Goal: Information Seeking & Learning: Find contact information

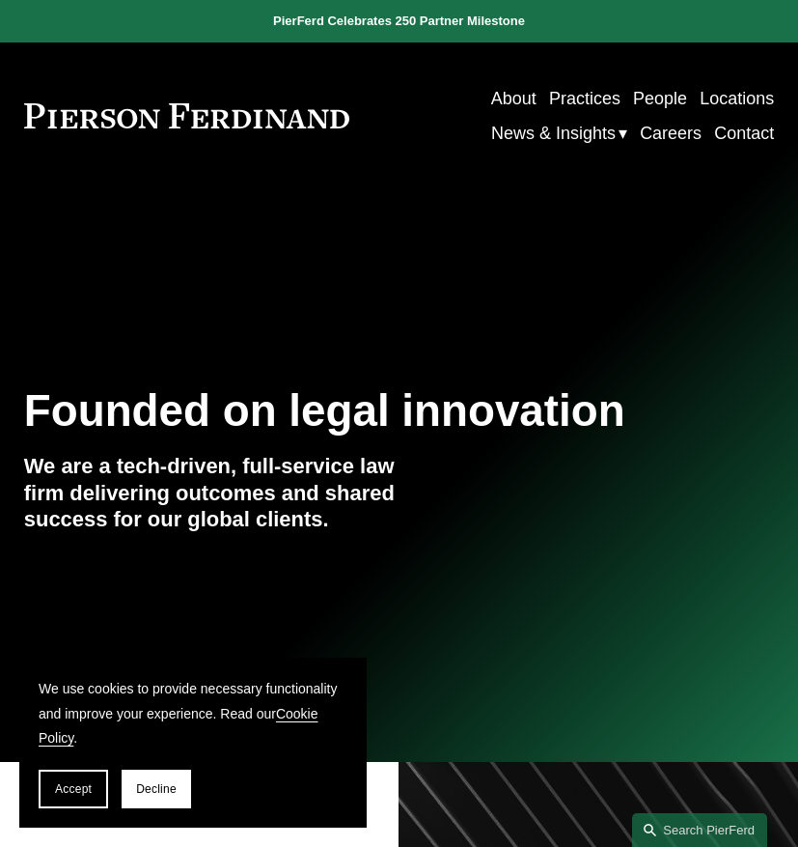
click at [645, 102] on link "People" at bounding box center [660, 98] width 54 height 35
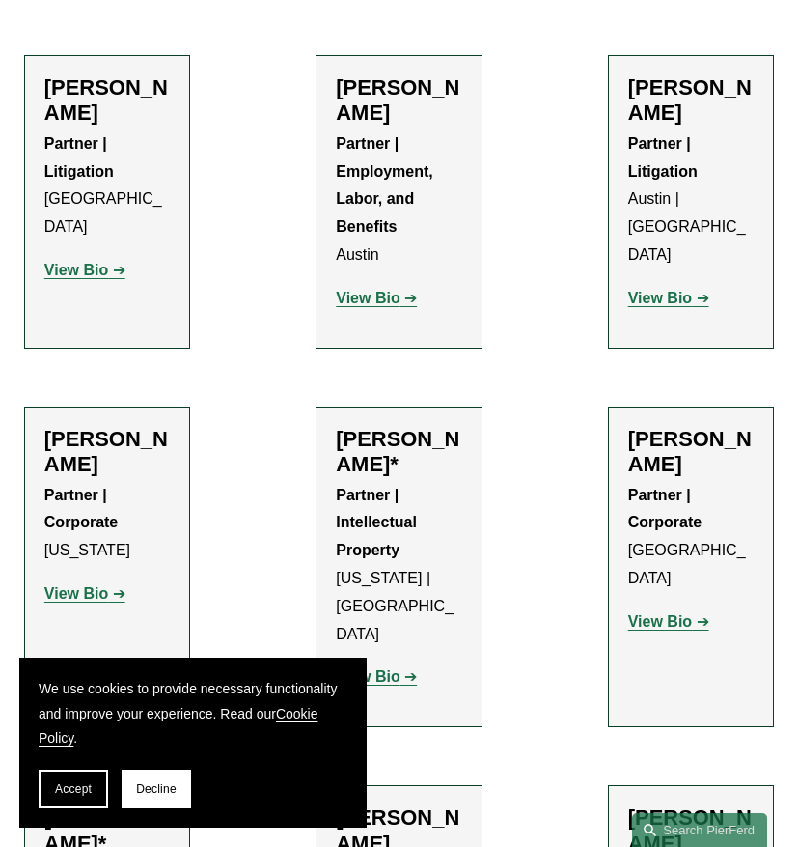
scroll to position [911, 0]
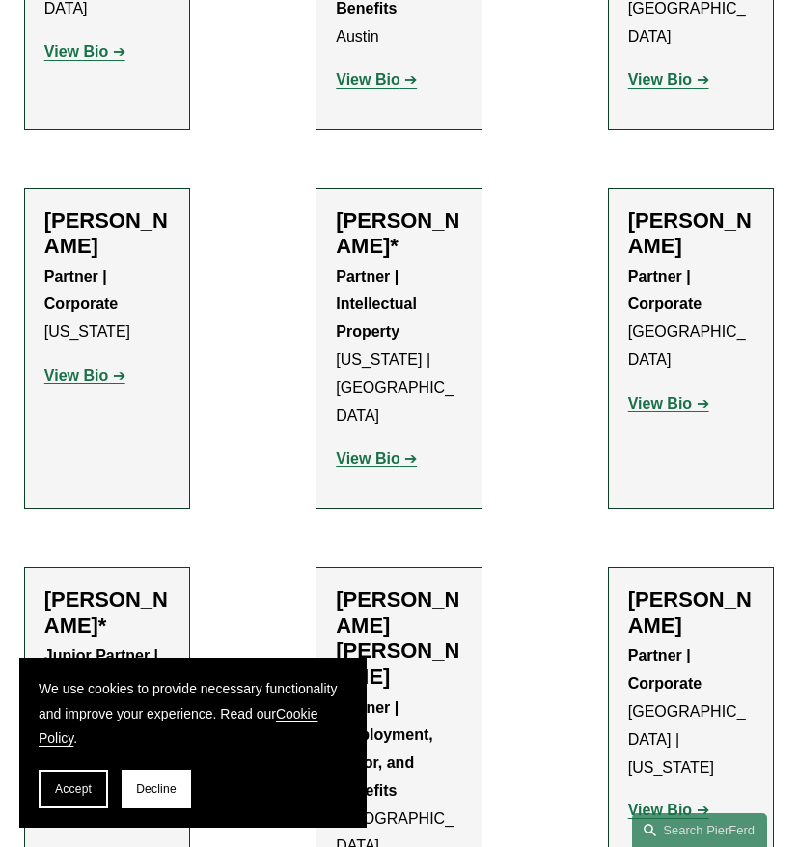
drag, startPoint x: 449, startPoint y: 251, endPoint x: 328, endPoint y: 209, distance: 127.9
click at [328, 209] on li "Jeffrey Ambroziak* Partner | Intellectual Property New York | Boston View Bio L…" at bounding box center [399, 348] width 166 height 321
click at [330, 223] on li "Jeffrey Ambroziak* Partner | Intellectual Property New York | Boston View Bio L…" at bounding box center [399, 348] width 166 height 321
drag, startPoint x: 335, startPoint y: 223, endPoint x: 440, endPoint y: 259, distance: 111.1
click at [440, 259] on li "Jeffrey Ambroziak* Partner | Intellectual Property New York | Boston View Bio L…" at bounding box center [399, 348] width 166 height 321
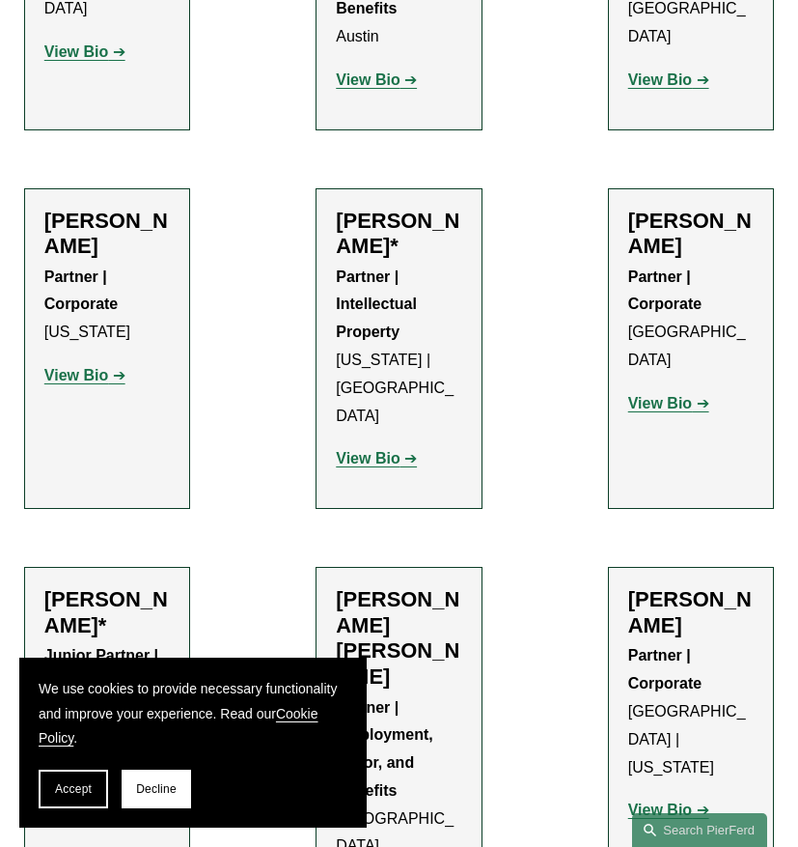
copy h2 "Jeffrey Ambroziak"
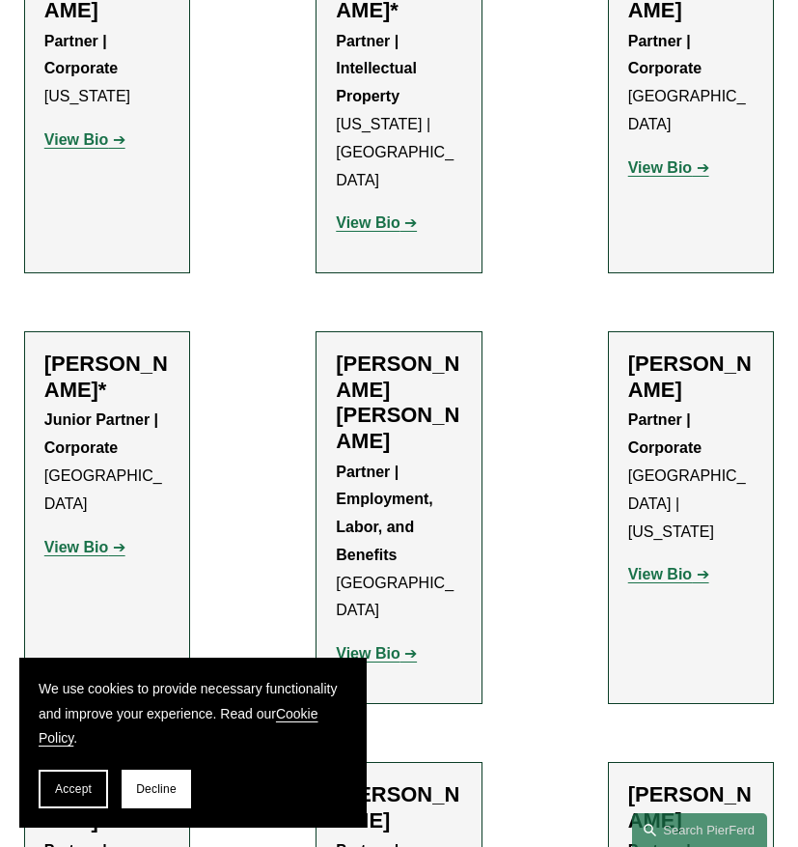
scroll to position [1165, 0]
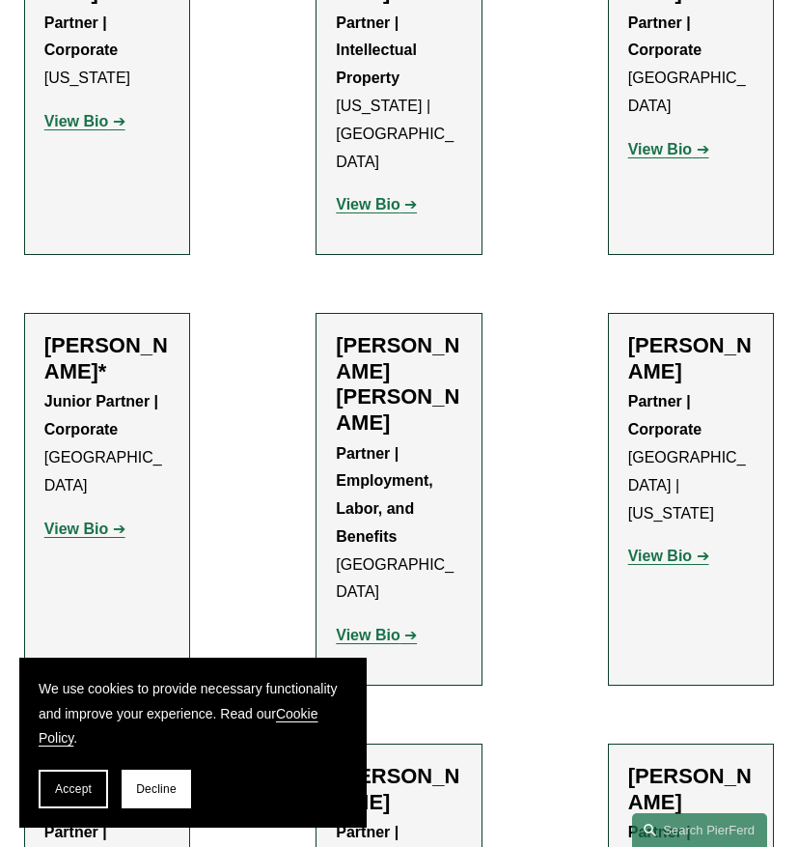
drag, startPoint x: 47, startPoint y: 317, endPoint x: 138, endPoint y: 351, distance: 97.2
click at [138, 351] on h2 "[PERSON_NAME]*" at bounding box center [106, 358] width 125 height 51
copy h2 "Jarrod Anderson"
drag, startPoint x: 334, startPoint y: 310, endPoint x: 444, endPoint y: 372, distance: 126.2
click at [444, 372] on li "Giovanni D. Antonucci Di Cesare Partner | Employment, Labor, and Benefits Phila…" at bounding box center [399, 499] width 166 height 373
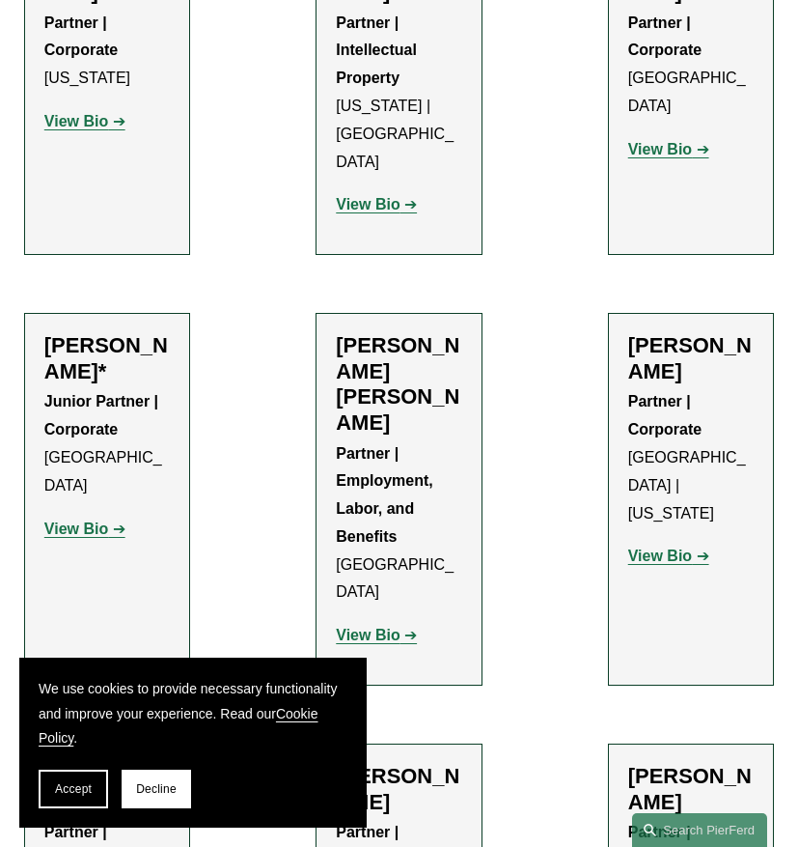
copy h2 "[PERSON_NAME] [PERSON_NAME]"
click at [358, 626] on strong "View Bio" at bounding box center [368, 634] width 64 height 16
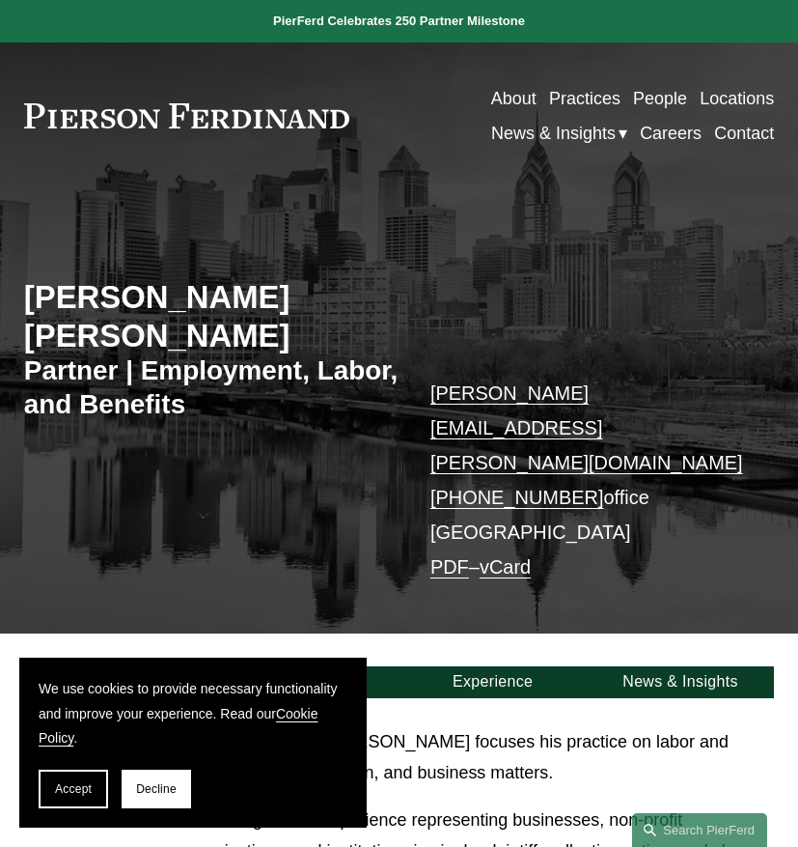
drag, startPoint x: 178, startPoint y: 335, endPoint x: 0, endPoint y: 283, distance: 185.1
click at [0, 283] on div "Giovanni D. Antonucci Di Cesare Partner | Employment, Labor, and Benefits giova…" at bounding box center [399, 423] width 798 height 420
copy h2 "[PERSON_NAME] [PERSON_NAME]"
drag, startPoint x: 391, startPoint y: 431, endPoint x: 572, endPoint y: 442, distance: 181.8
click at [572, 442] on div "Giovanni D. Antonucci Di Cesare Partner | Employment, Labor, and Benefits giova…" at bounding box center [399, 423] width 798 height 420
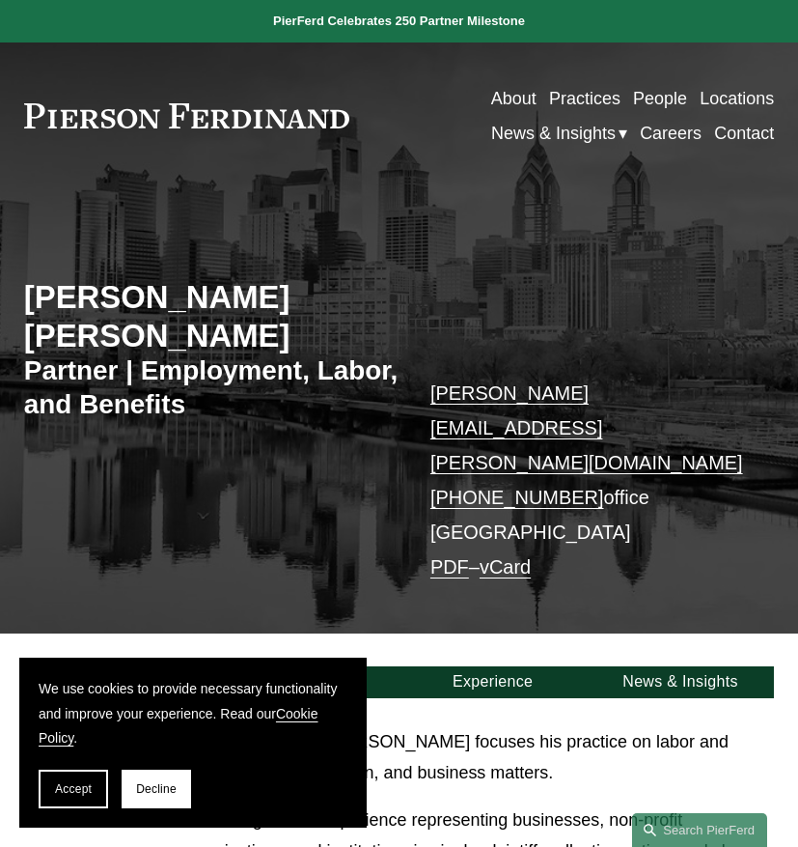
click at [596, 484] on p "giovanni.antonucci@pierferd.com +1.412.547.0742 office Philadelphia PDF – vCard" at bounding box center [587, 480] width 313 height 209
drag, startPoint x: 578, startPoint y: 434, endPoint x: 431, endPoint y: 427, distance: 146.9
click at [431, 427] on p "giovanni.antonucci@pierferd.com +1.412.547.0742 office Philadelphia PDF – vCard" at bounding box center [587, 480] width 313 height 209
copy link "+1.412.547.0742"
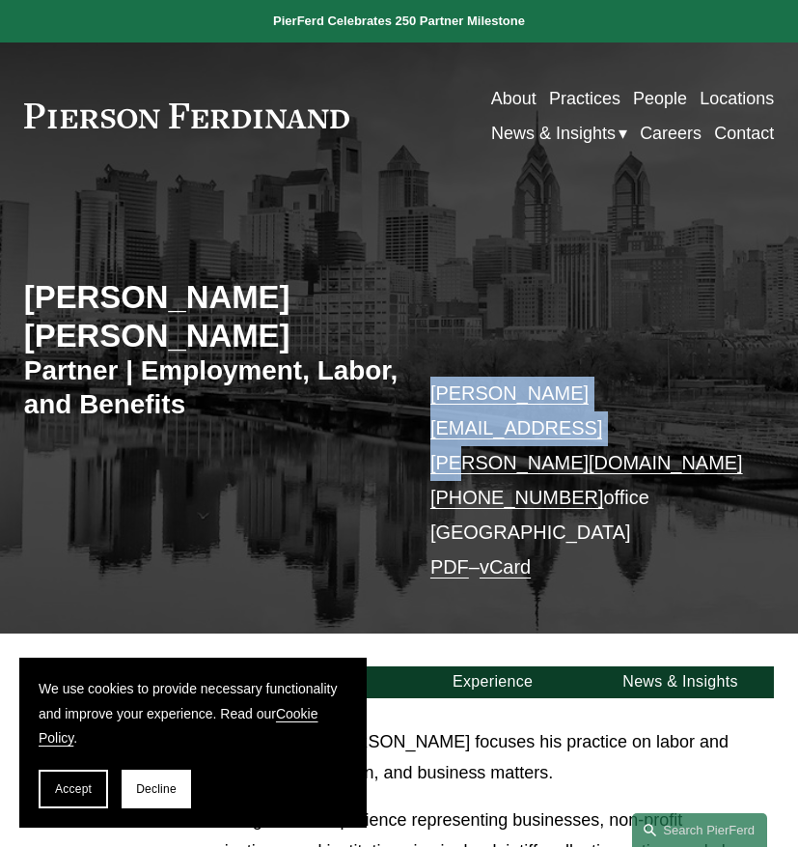
drag, startPoint x: 416, startPoint y: 400, endPoint x: 728, endPoint y: 399, distance: 311.8
click at [728, 399] on div "Giovanni D. Antonucci Di Cesare Partner | Employment, Labor, and Benefits giova…" at bounding box center [399, 423] width 798 height 420
copy link "giovanni.antonucci@pierferd.com"
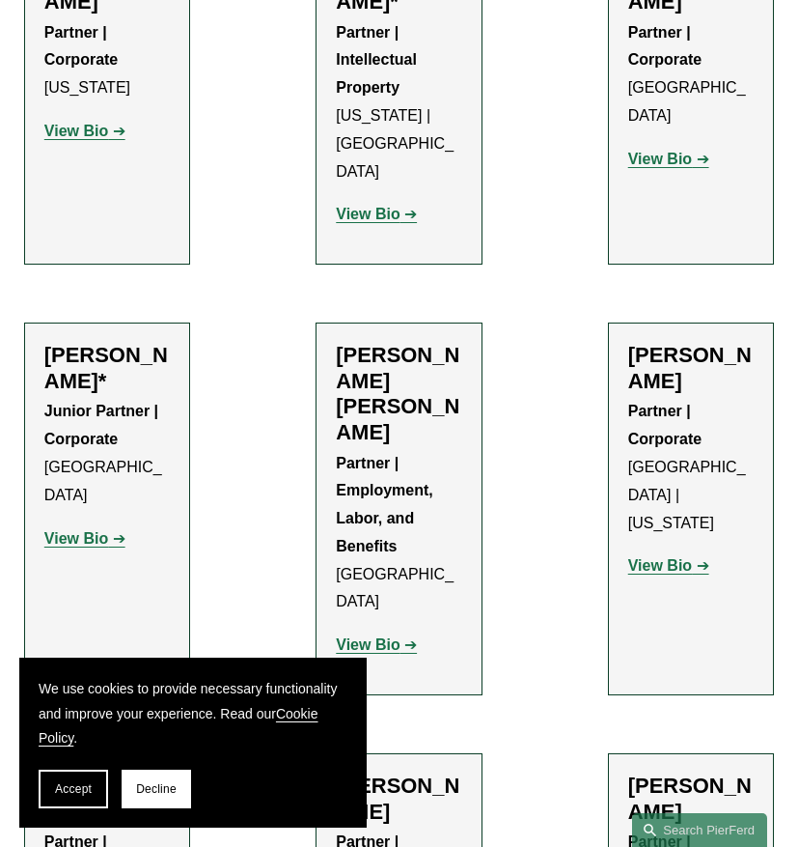
scroll to position [1165, 0]
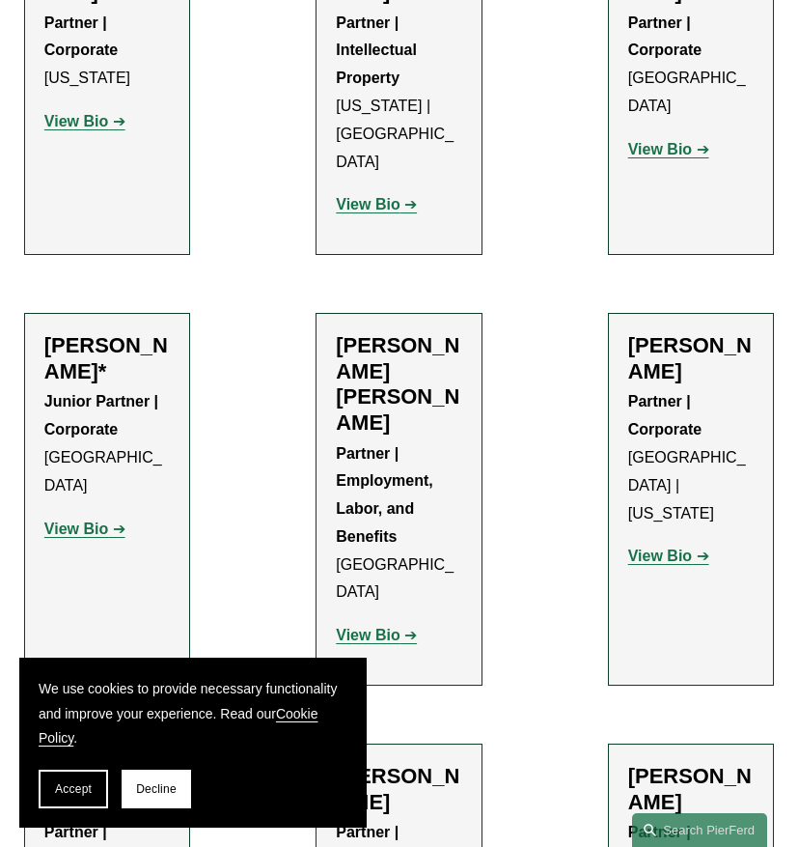
drag, startPoint x: 634, startPoint y: 315, endPoint x: 695, endPoint y: 352, distance: 71.5
click at [695, 352] on h2 "[PERSON_NAME]" at bounding box center [690, 358] width 125 height 51
copy h2 "[PERSON_NAME]"
click at [655, 547] on strong "View Bio" at bounding box center [660, 555] width 64 height 16
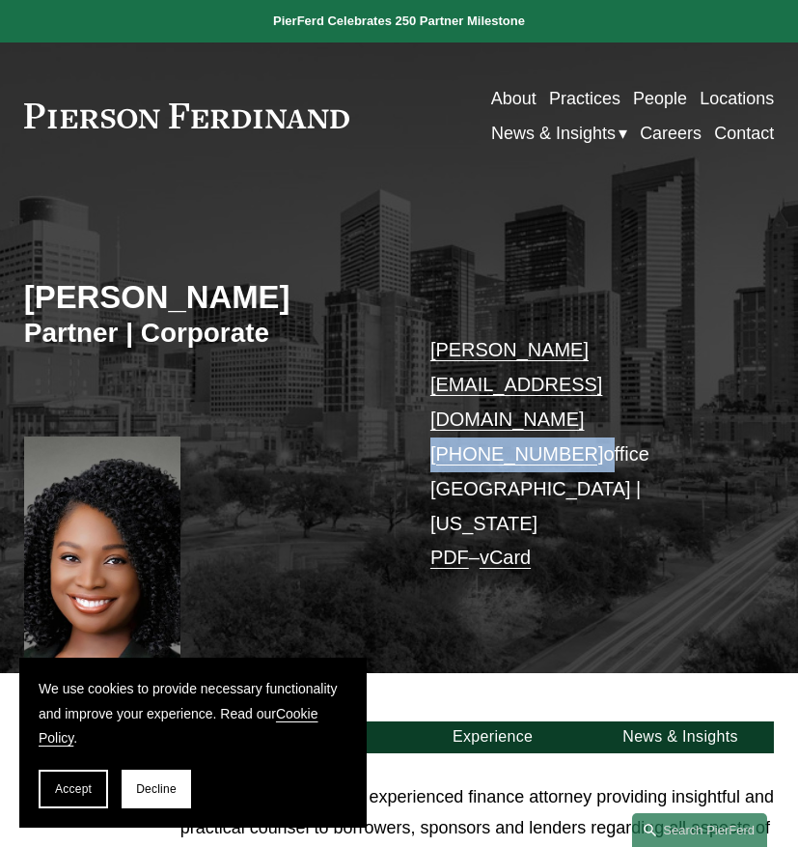
drag, startPoint x: 581, startPoint y: 387, endPoint x: 423, endPoint y: 386, distance: 158.3
click at [423, 386] on div "Priscilla Arthus Partner | Corporate priscilla.arthus@pierferd.com +1.832.554.2…" at bounding box center [399, 442] width 798 height 459
copy p "+1.832.554.2749"
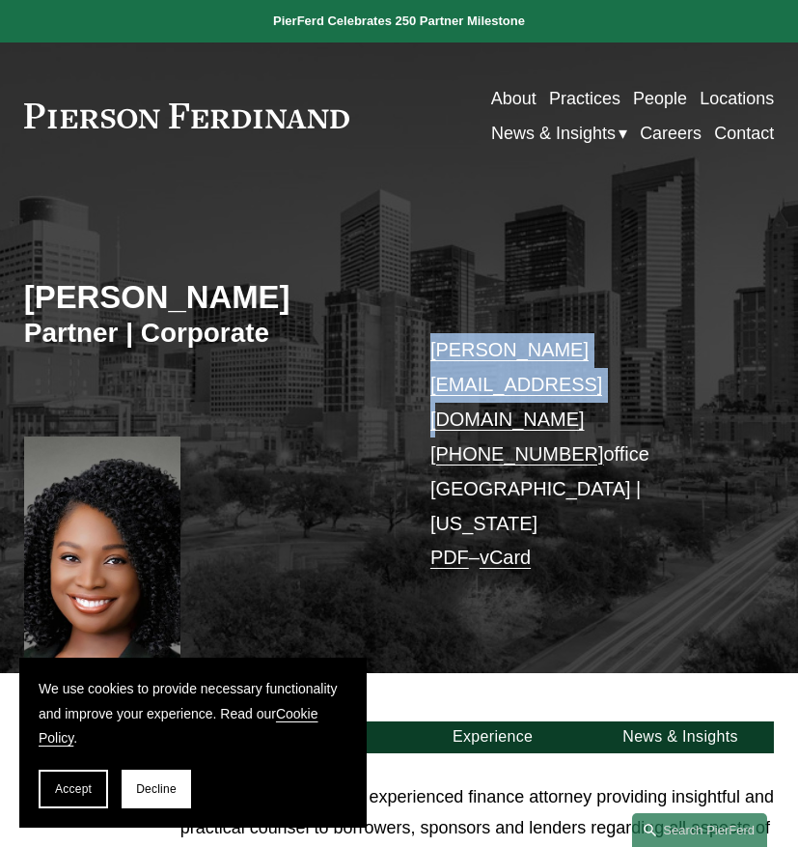
drag, startPoint x: 416, startPoint y: 350, endPoint x: 709, endPoint y: 347, distance: 292.5
click at [709, 347] on div "Priscilla Arthus Partner | Corporate priscilla.arthus@pierferd.com +1.832.554.2…" at bounding box center [399, 442] width 798 height 459
copy link "priscilla.arthus@pierferd.com"
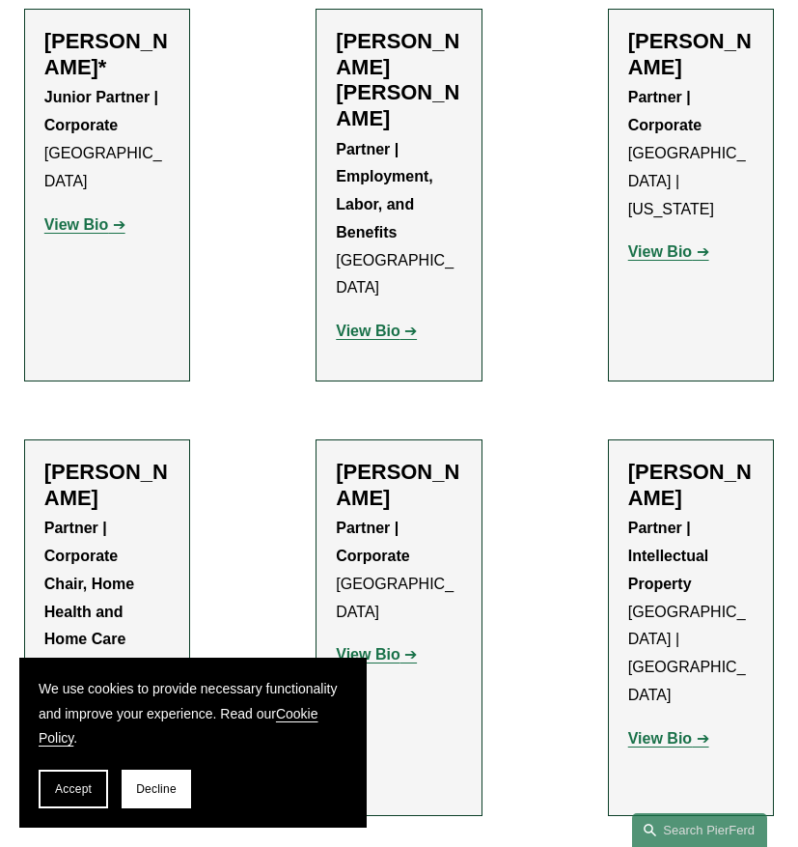
scroll to position [1468, 0]
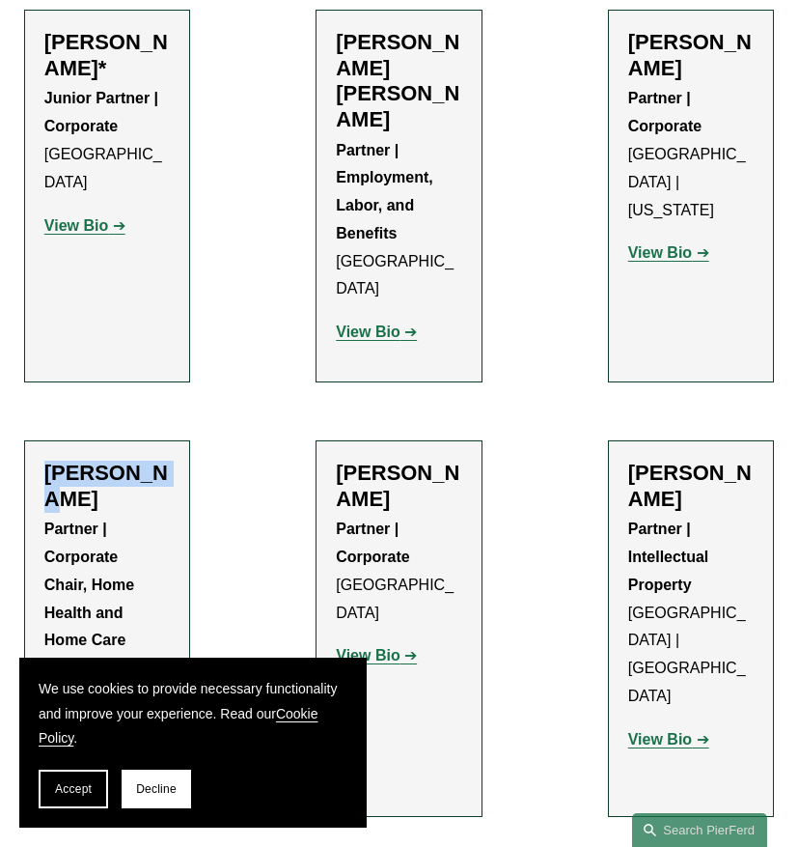
drag, startPoint x: 39, startPoint y: 403, endPoint x: 205, endPoint y: 404, distance: 166.0
copy h2 "[PERSON_NAME]"
drag, startPoint x: 433, startPoint y: 406, endPoint x: 318, endPoint y: 377, distance: 119.4
click at [318, 440] on li "[PERSON_NAME] Partner | Corporate Tampa View Bio Location: [GEOGRAPHIC_DATA]; D…" at bounding box center [399, 628] width 166 height 376
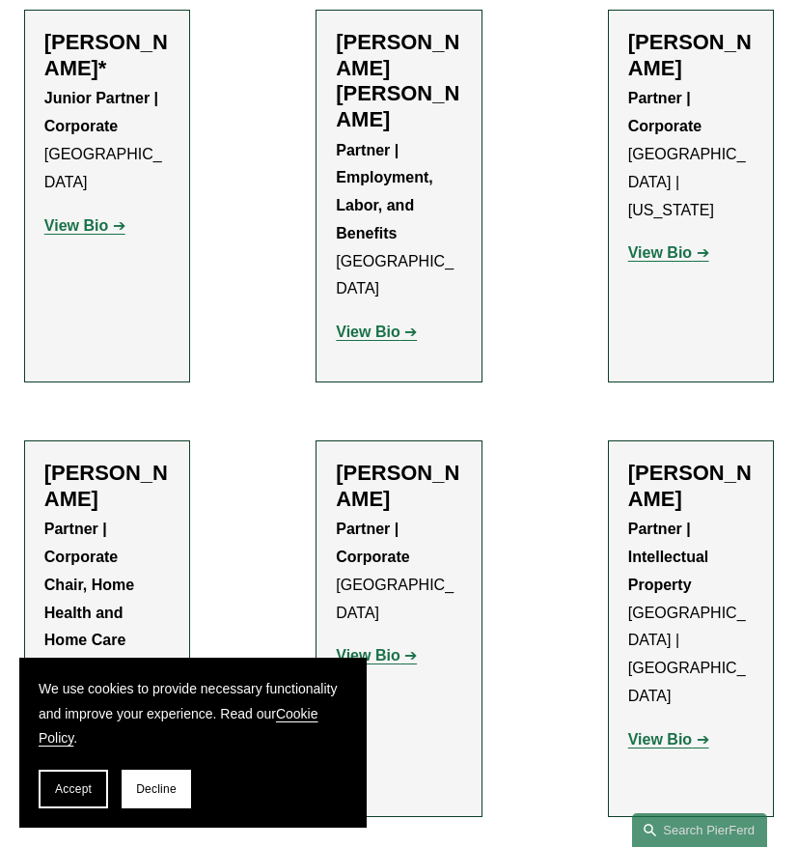
drag, startPoint x: 360, startPoint y: 399, endPoint x: 431, endPoint y: 422, distance: 74.2
click at [431, 460] on h2 "[PERSON_NAME]" at bounding box center [398, 485] width 125 height 51
drag, startPoint x: 441, startPoint y: 421, endPoint x: 315, endPoint y: 387, distance: 130.9
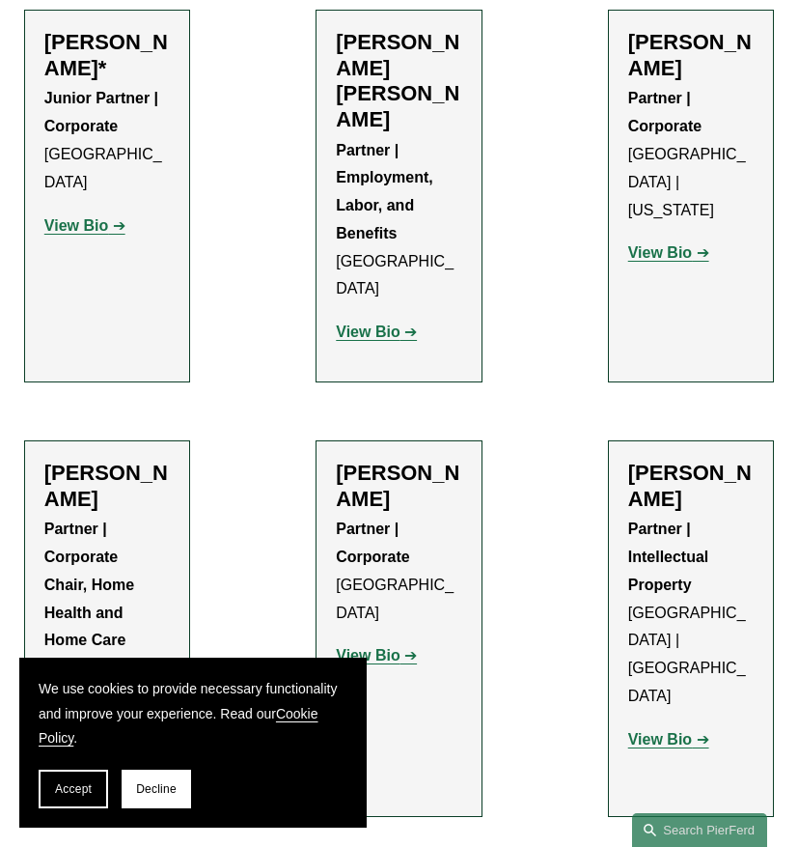
copy h2 "Radha V. Bachman"
drag, startPoint x: 693, startPoint y: 421, endPoint x: 587, endPoint y: 383, distance: 112.7
copy h2 "Christine Baker"
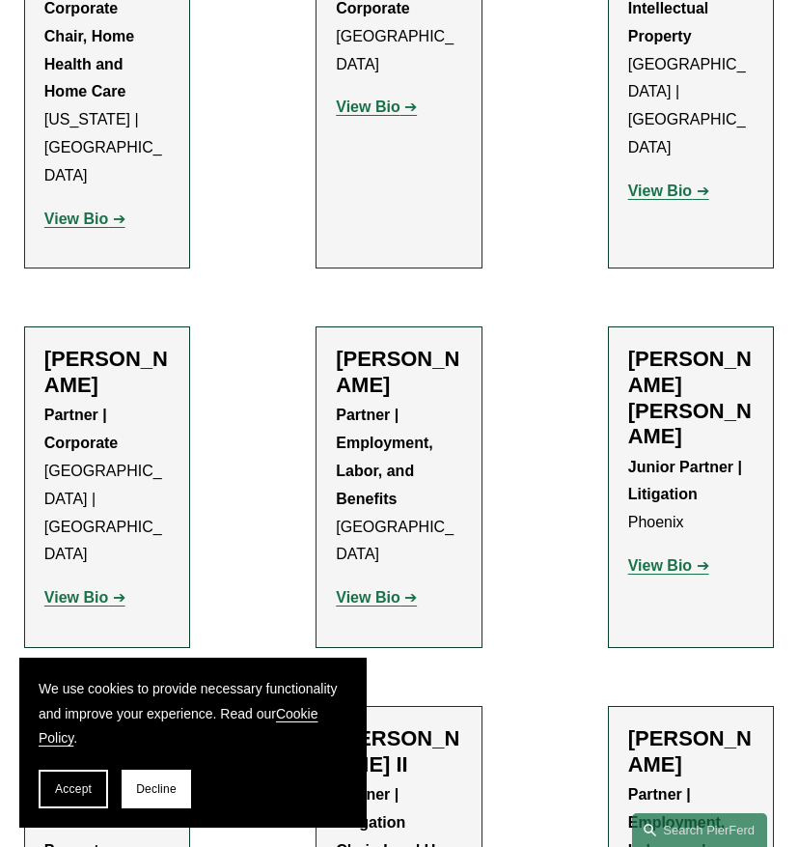
scroll to position [2019, 0]
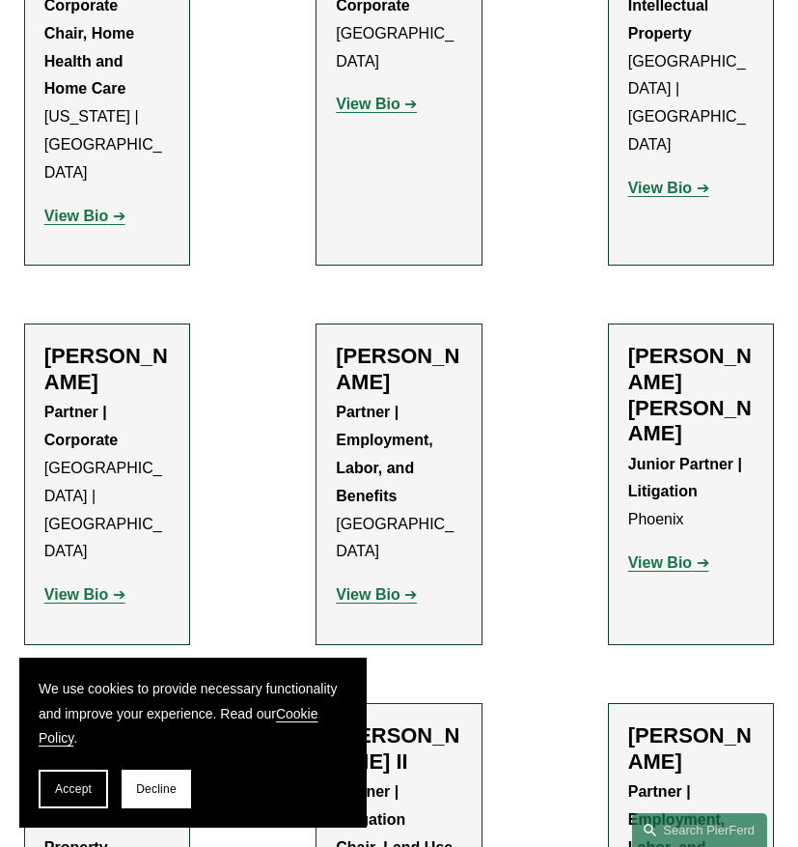
drag, startPoint x: 120, startPoint y: 254, endPoint x: 20, endPoint y: 208, distance: 109.7
copy h2 "Michael C. Barnes"
drag, startPoint x: 330, startPoint y: 220, endPoint x: 463, endPoint y: 227, distance: 133.4
click at [463, 323] on li "Sara J. Bass Partner | Employment, Labor, and Benefits Atlanta View Bio Locatio…" at bounding box center [399, 483] width 166 height 321
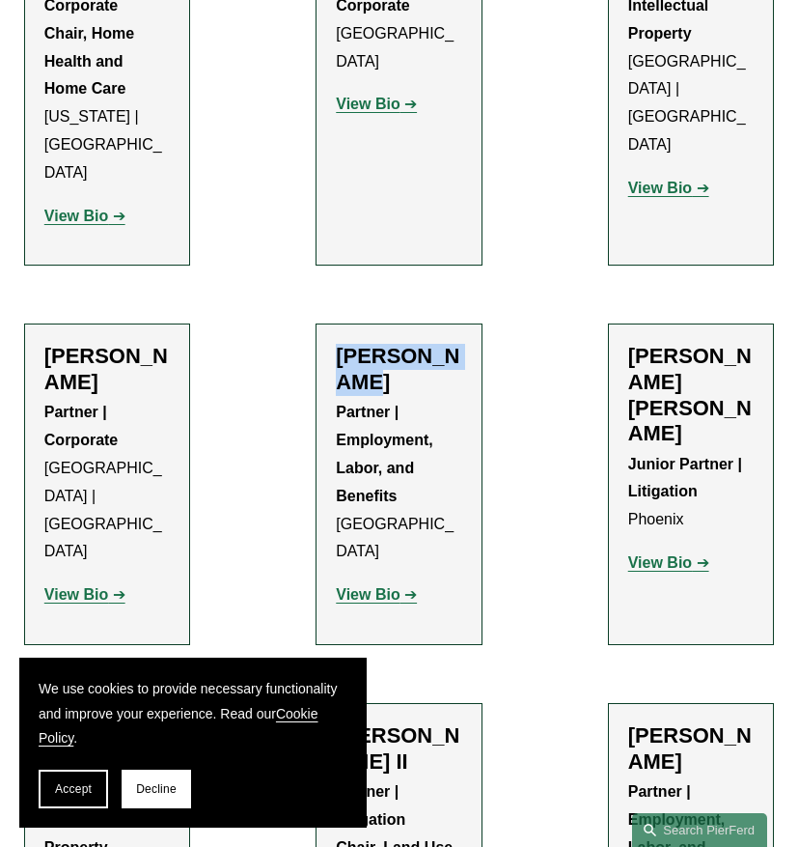
copy h2 "[PERSON_NAME]"
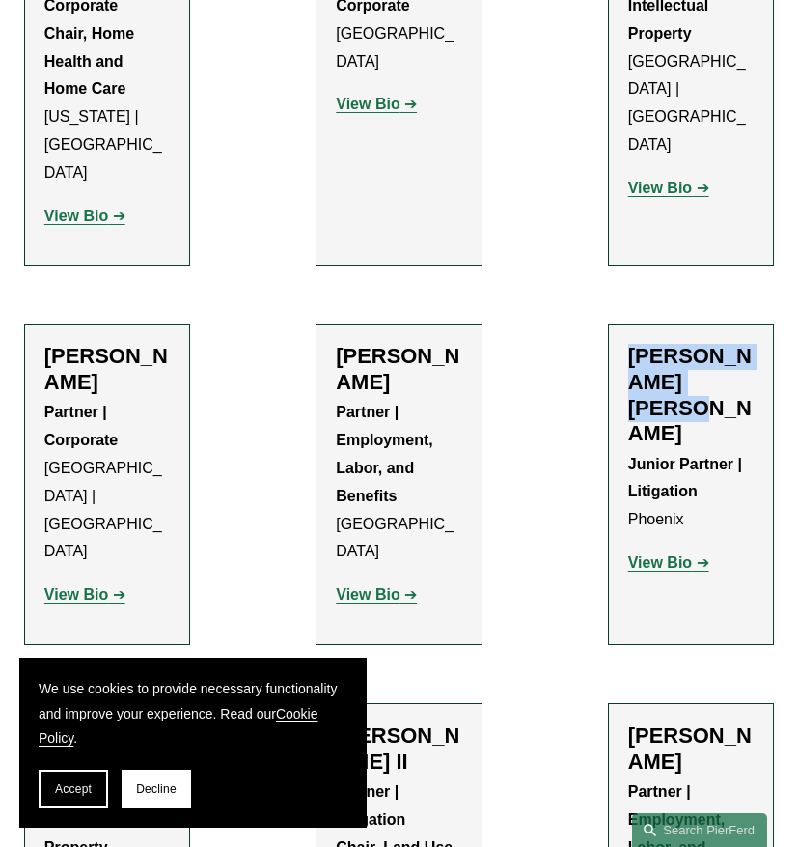
drag, startPoint x: 749, startPoint y: 245, endPoint x: 599, endPoint y: 216, distance: 152.4
copy h2 "[PERSON_NAME] [PERSON_NAME]"
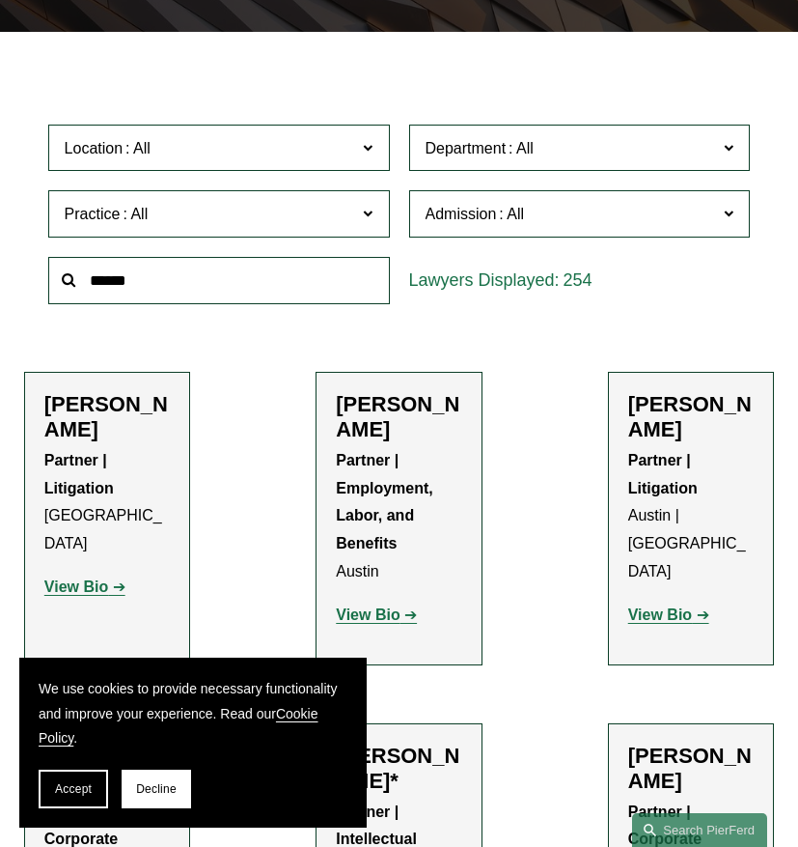
scroll to position [0, 0]
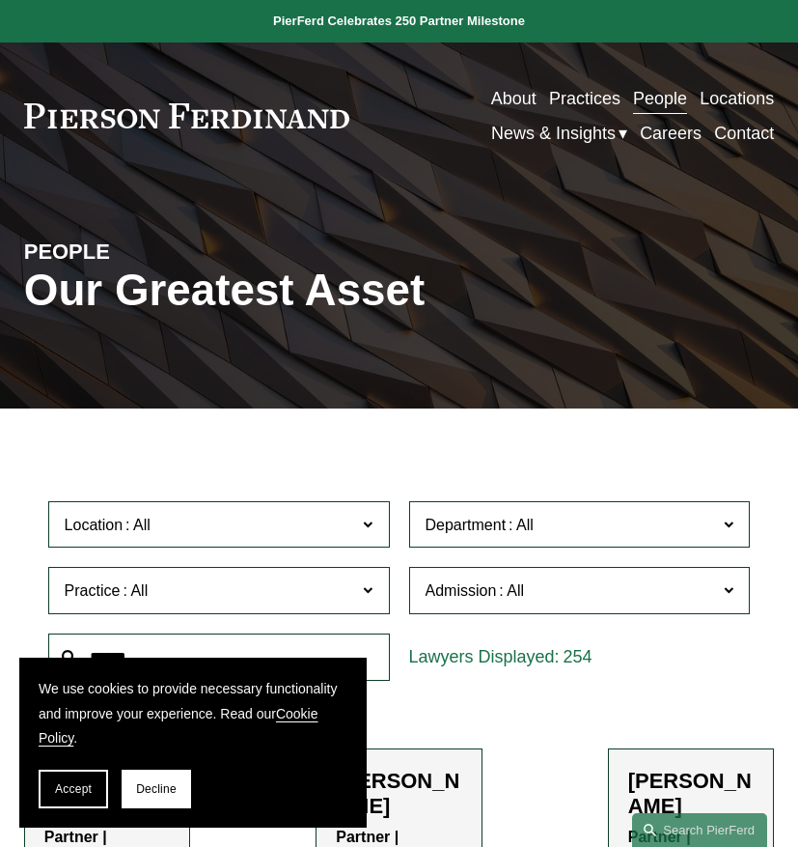
click at [268, 515] on span "Location" at bounding box center [209, 525] width 288 height 26
click at [81, 793] on span "Accept" at bounding box center [73, 789] width 37 height 14
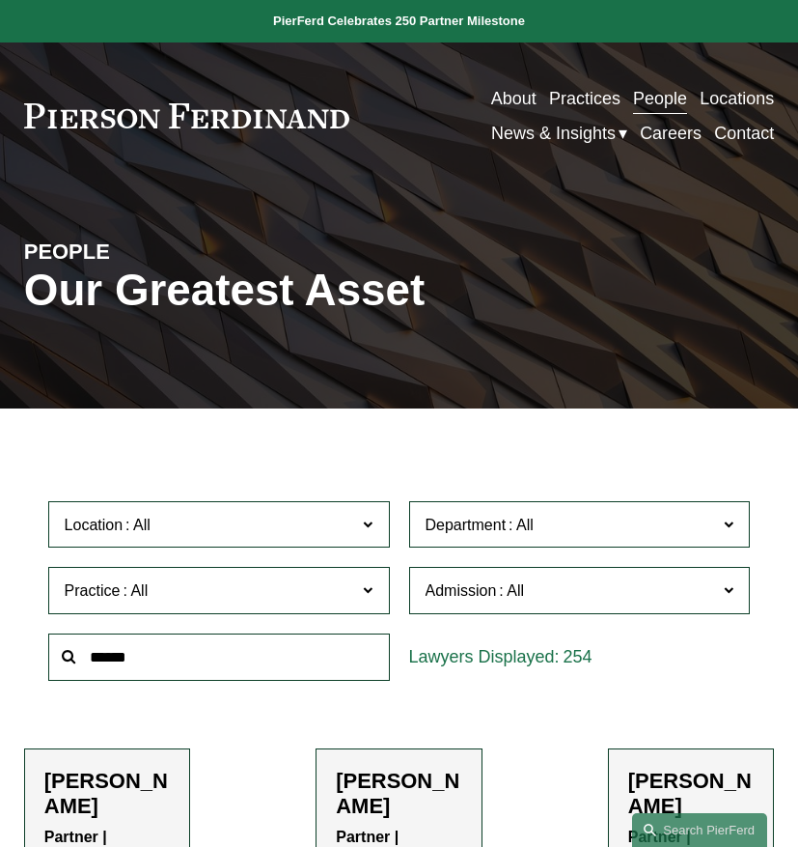
scroll to position [279, 0]
click at [0, 0] on link "[GEOGRAPHIC_DATA]" at bounding box center [0, 0] width 0 height 0
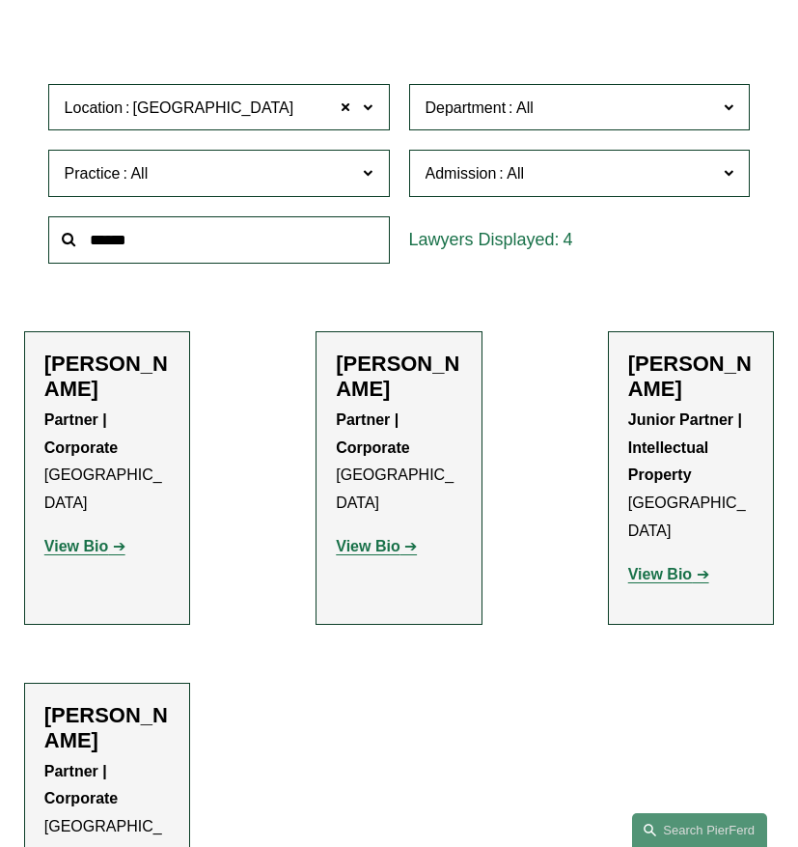
scroll to position [607, 0]
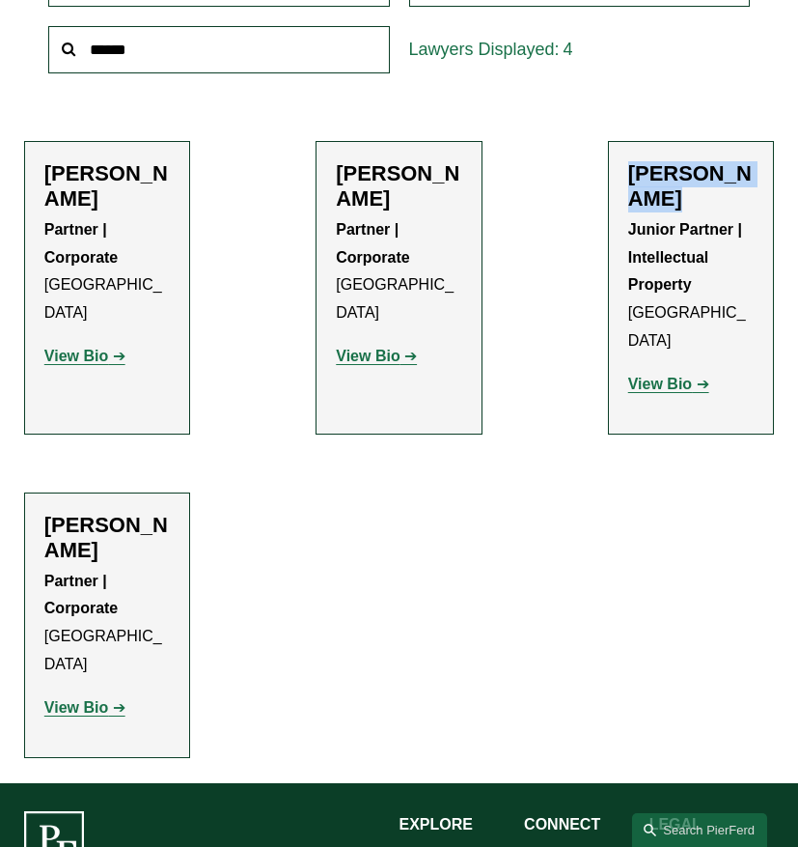
drag, startPoint x: 632, startPoint y: 167, endPoint x: 721, endPoint y: 216, distance: 101.5
click at [721, 216] on div "Daniel Kennedy Junior Partner | Intellectual Property Denver View Bio Location:…" at bounding box center [690, 287] width 125 height 253
copy div "[PERSON_NAME]"
drag, startPoint x: 41, startPoint y: 492, endPoint x: 120, endPoint y: 534, distance: 89.4
click at [120, 534] on li "Sanford Posner Partner | Corporate Denver View Bio Location: Denver; Department…" at bounding box center [107, 624] width 166 height 265
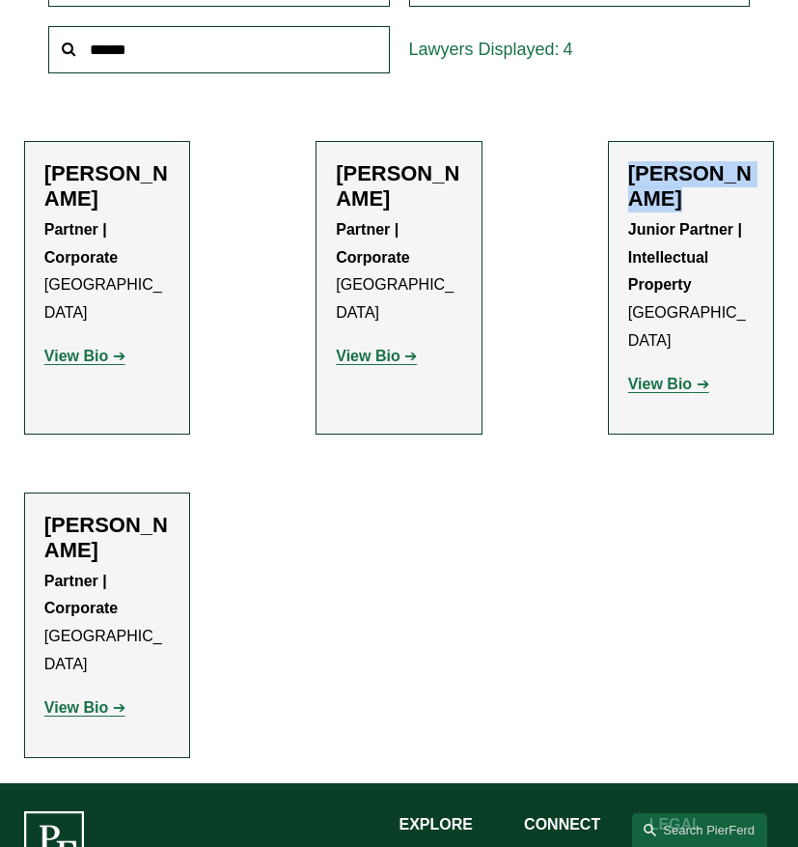
copy h2 "[PERSON_NAME]"
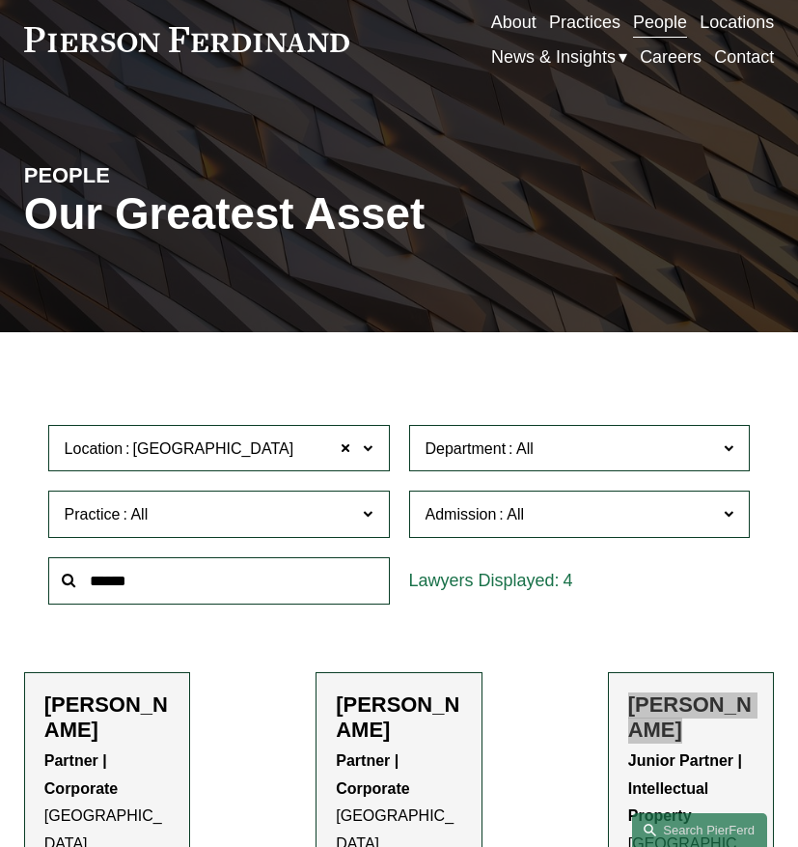
scroll to position [7, 0]
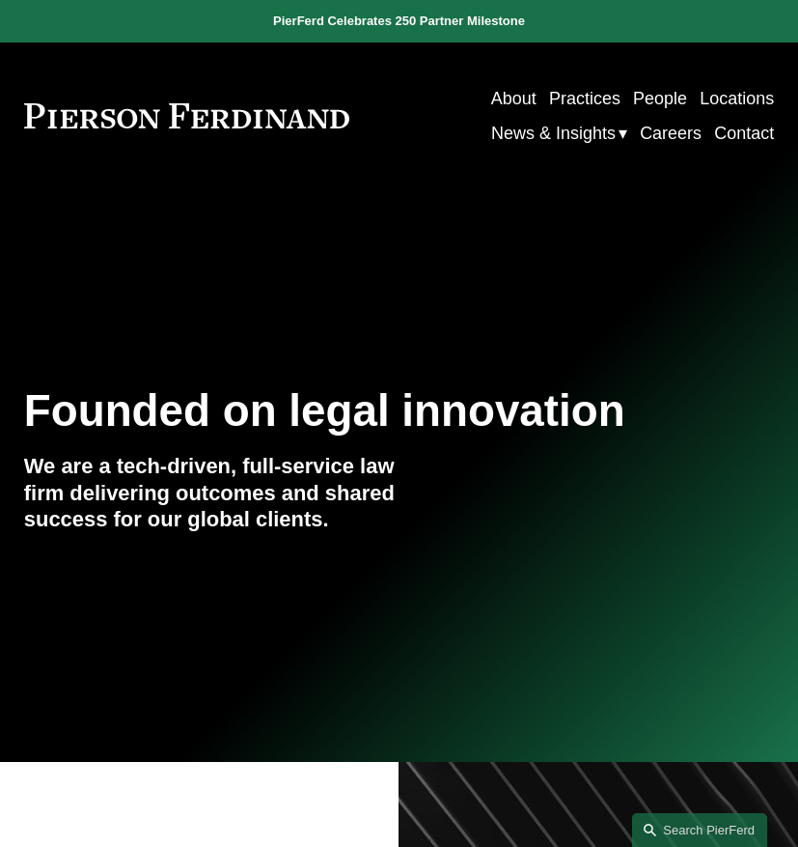
click at [644, 99] on link "People" at bounding box center [660, 98] width 54 height 35
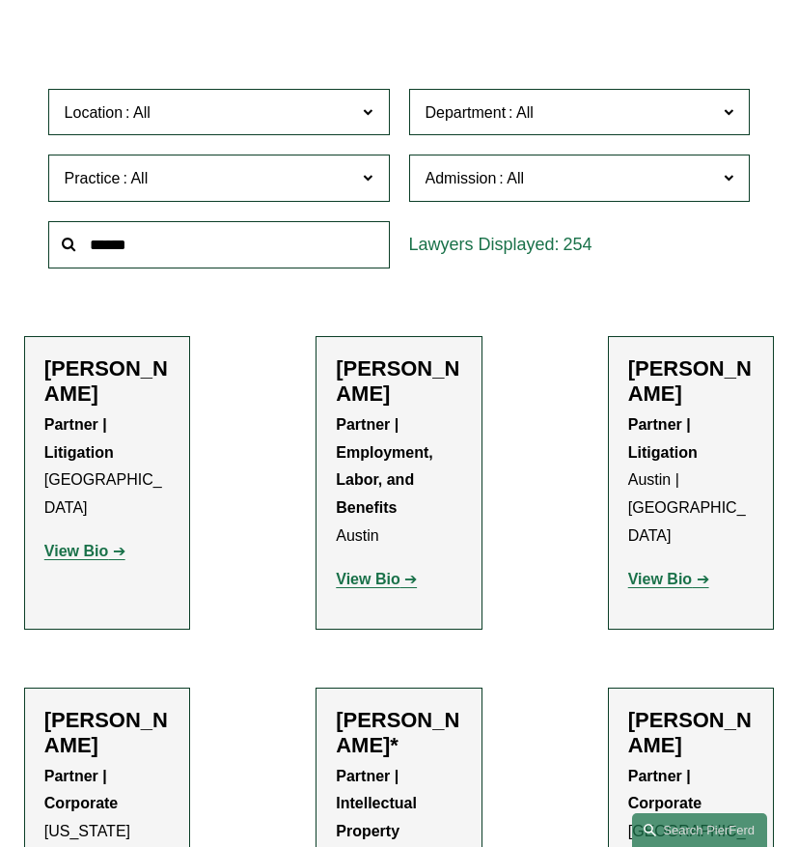
scroll to position [415, 0]
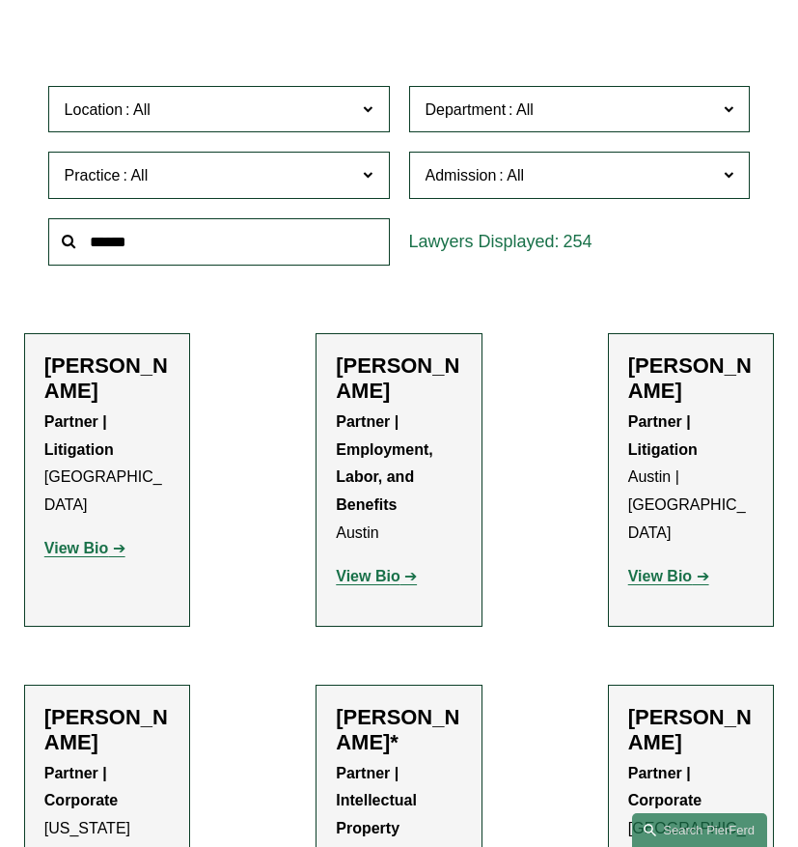
click at [530, 104] on span at bounding box center [521, 109] width 31 height 16
click at [0, 0] on link "Corporate" at bounding box center [0, 0] width 0 height 0
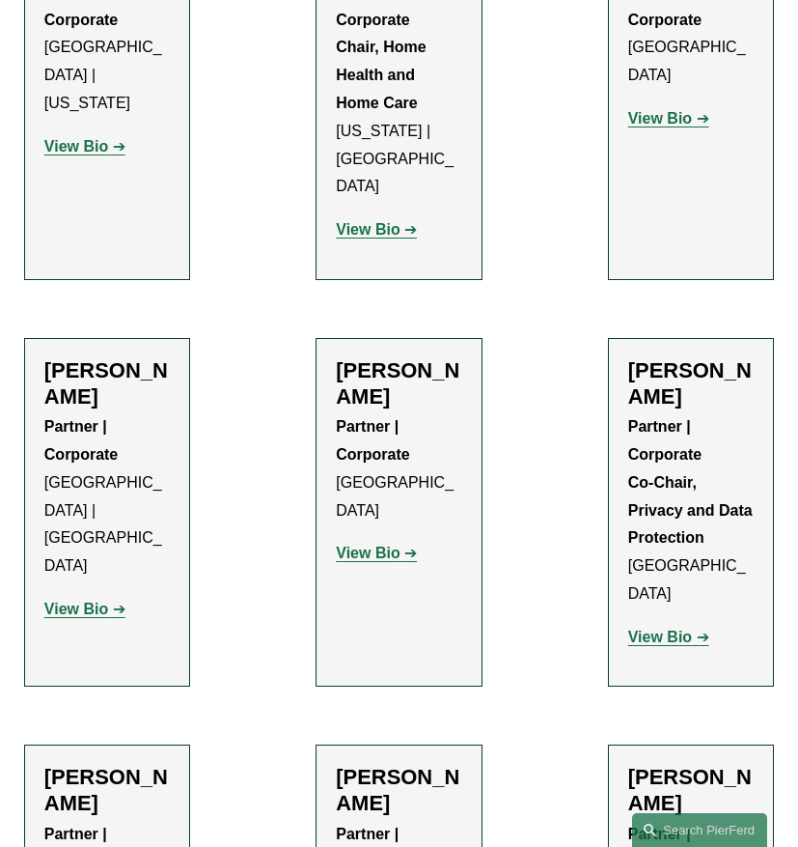
scroll to position [1212, 0]
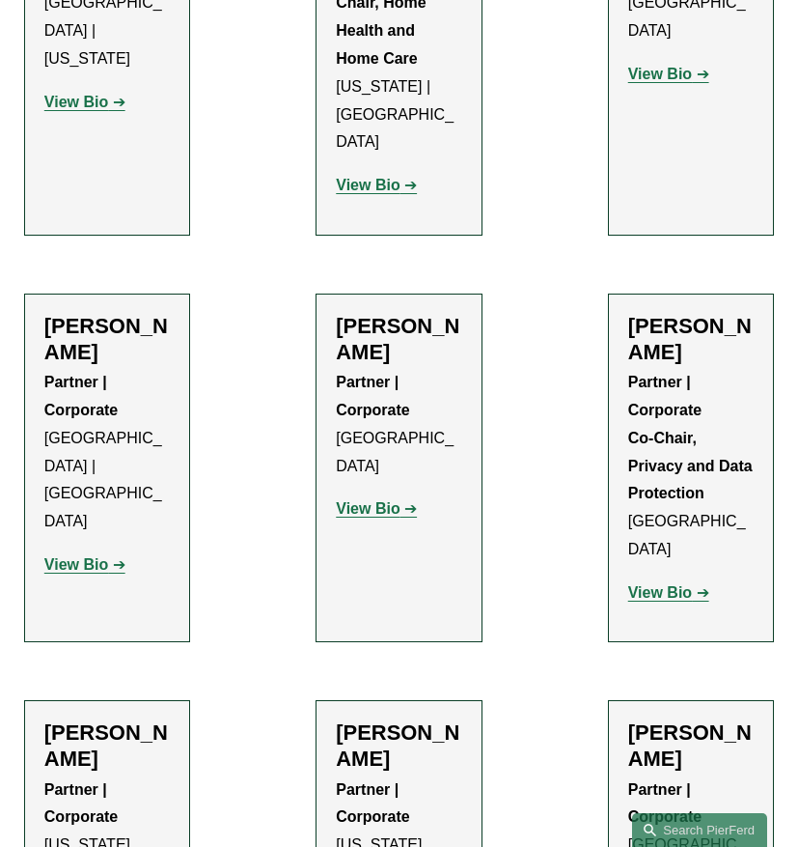
click at [113, 314] on h2 "[PERSON_NAME]" at bounding box center [106, 339] width 125 height 51
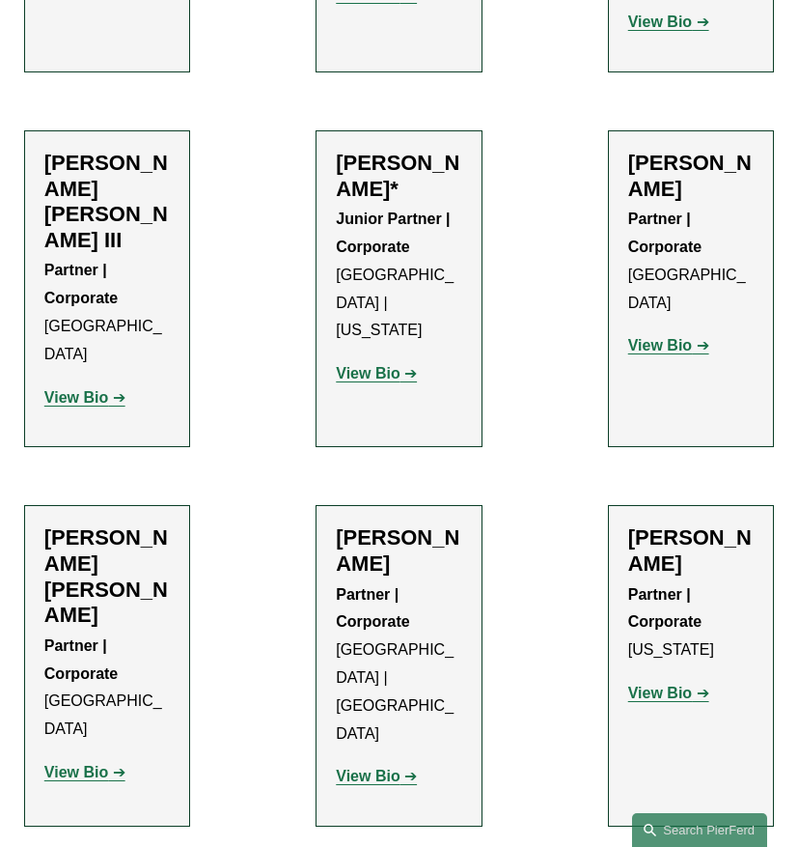
scroll to position [11187, 0]
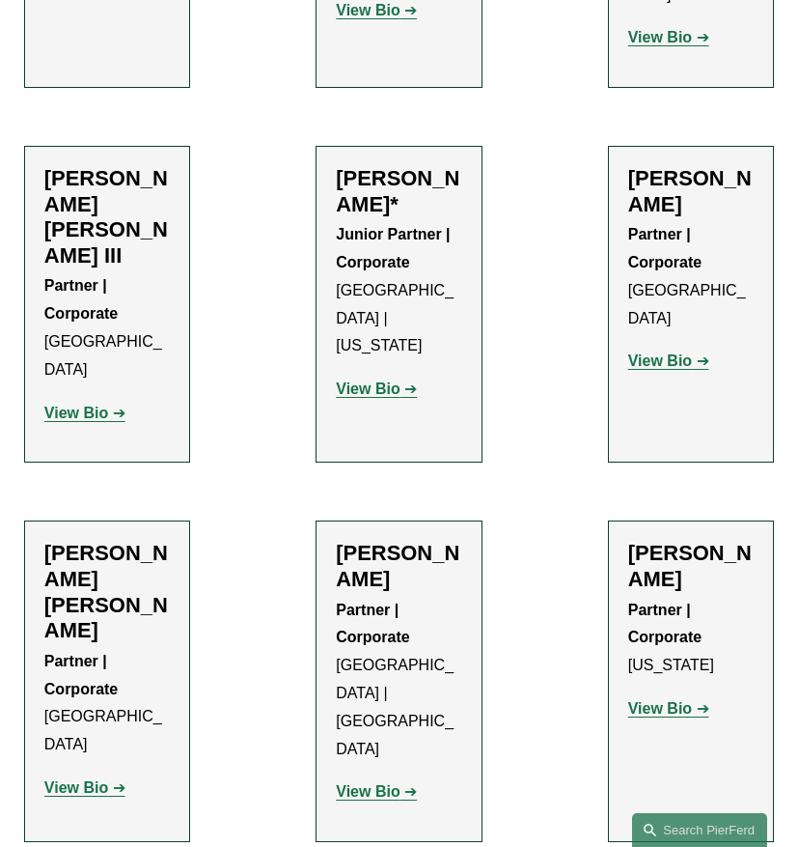
drag, startPoint x: 332, startPoint y: 189, endPoint x: 480, endPoint y: 186, distance: 147.7
copy h2 "[PERSON_NAME]"
drag, startPoint x: 625, startPoint y: 184, endPoint x: 691, endPoint y: 219, distance: 75.1
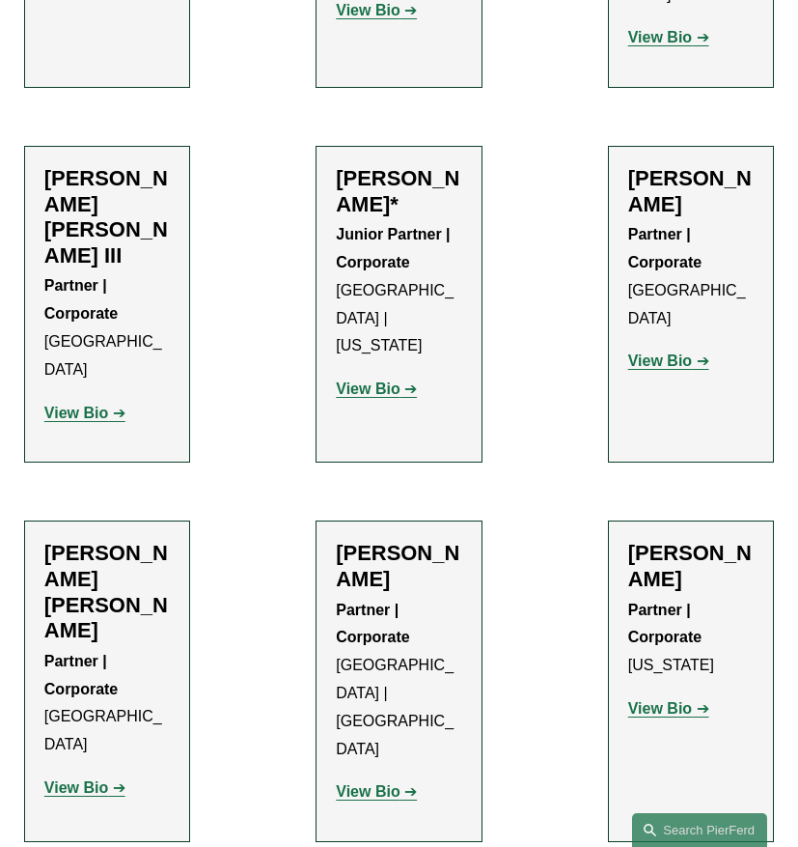
copy h2 "[PERSON_NAME]"
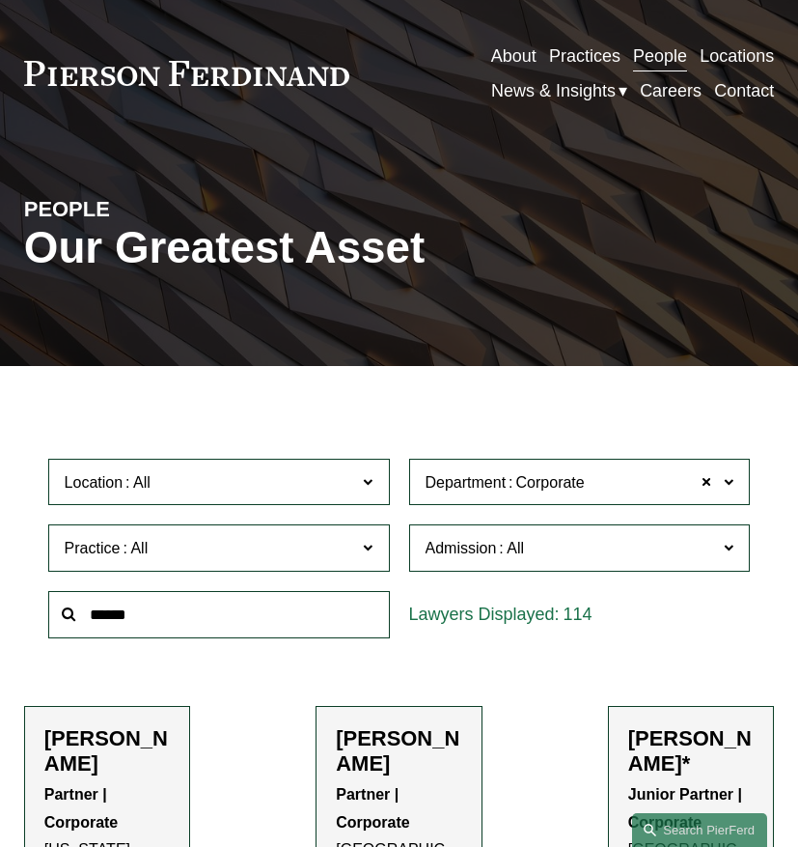
scroll to position [0, 0]
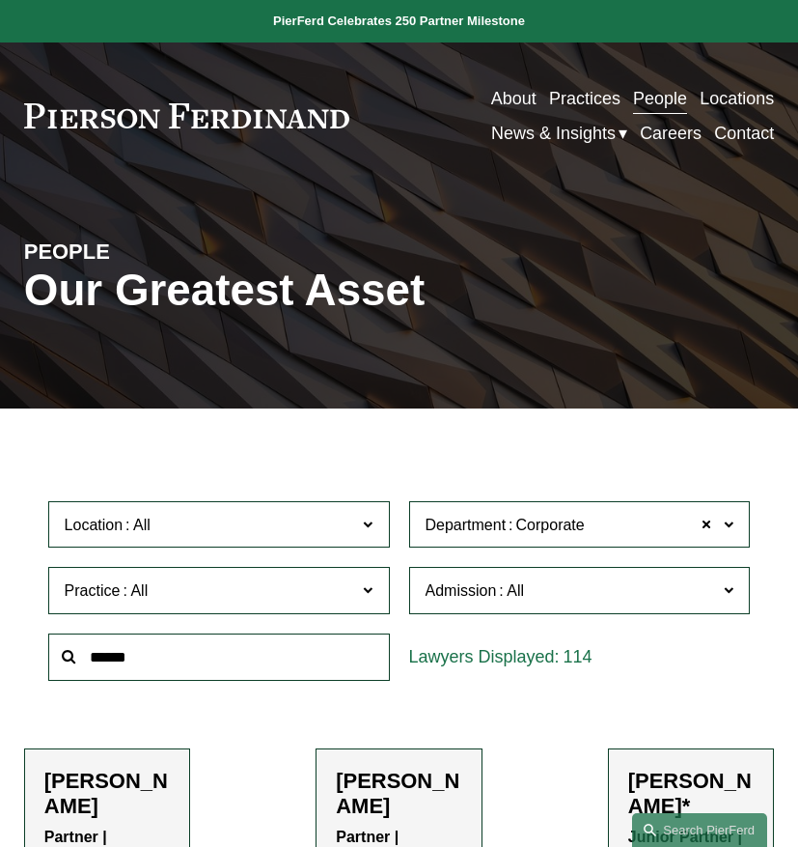
click at [503, 533] on span "Department" at bounding box center [466, 524] width 81 height 16
click at [0, 0] on link "All" at bounding box center [0, 0] width 0 height 0
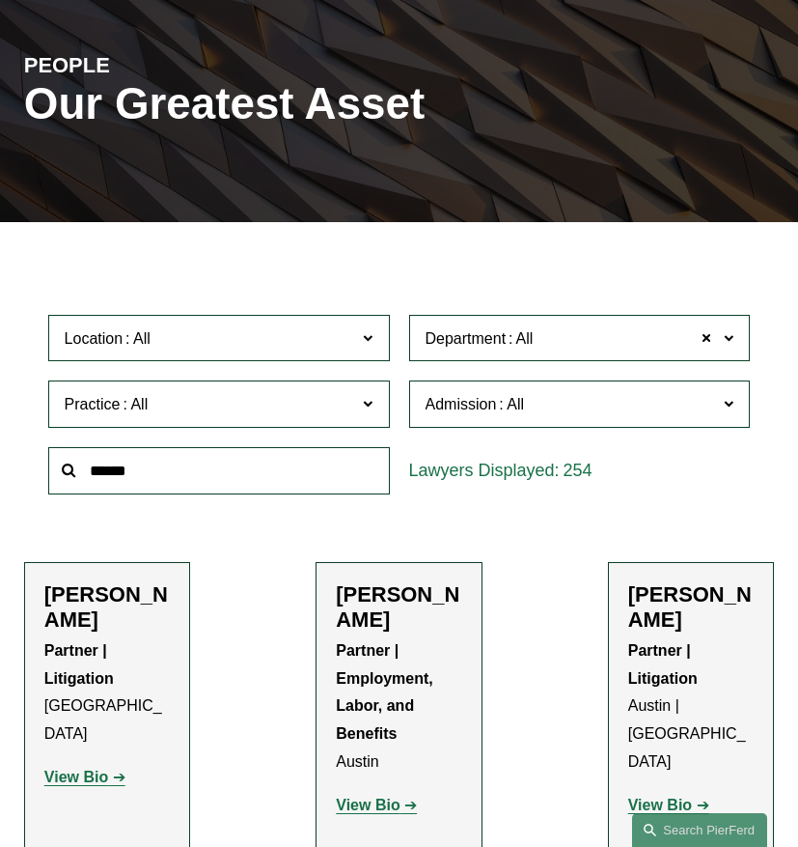
scroll to position [192, 0]
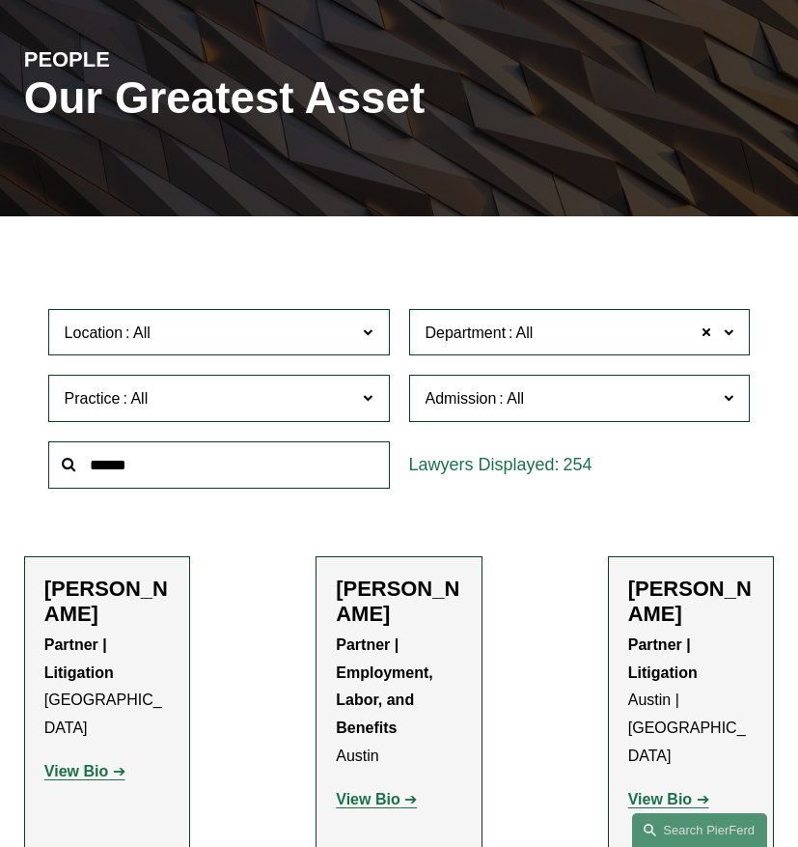
click at [158, 472] on input "text" at bounding box center [219, 464] width 342 height 47
type input "******"
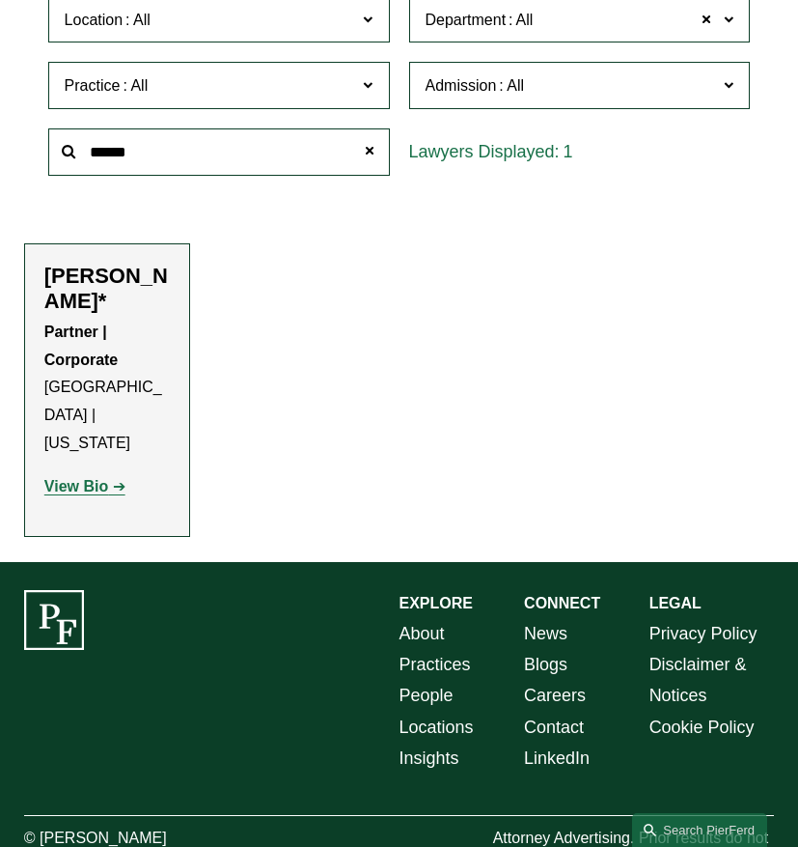
scroll to position [534, 0]
